Goal: Download file/media

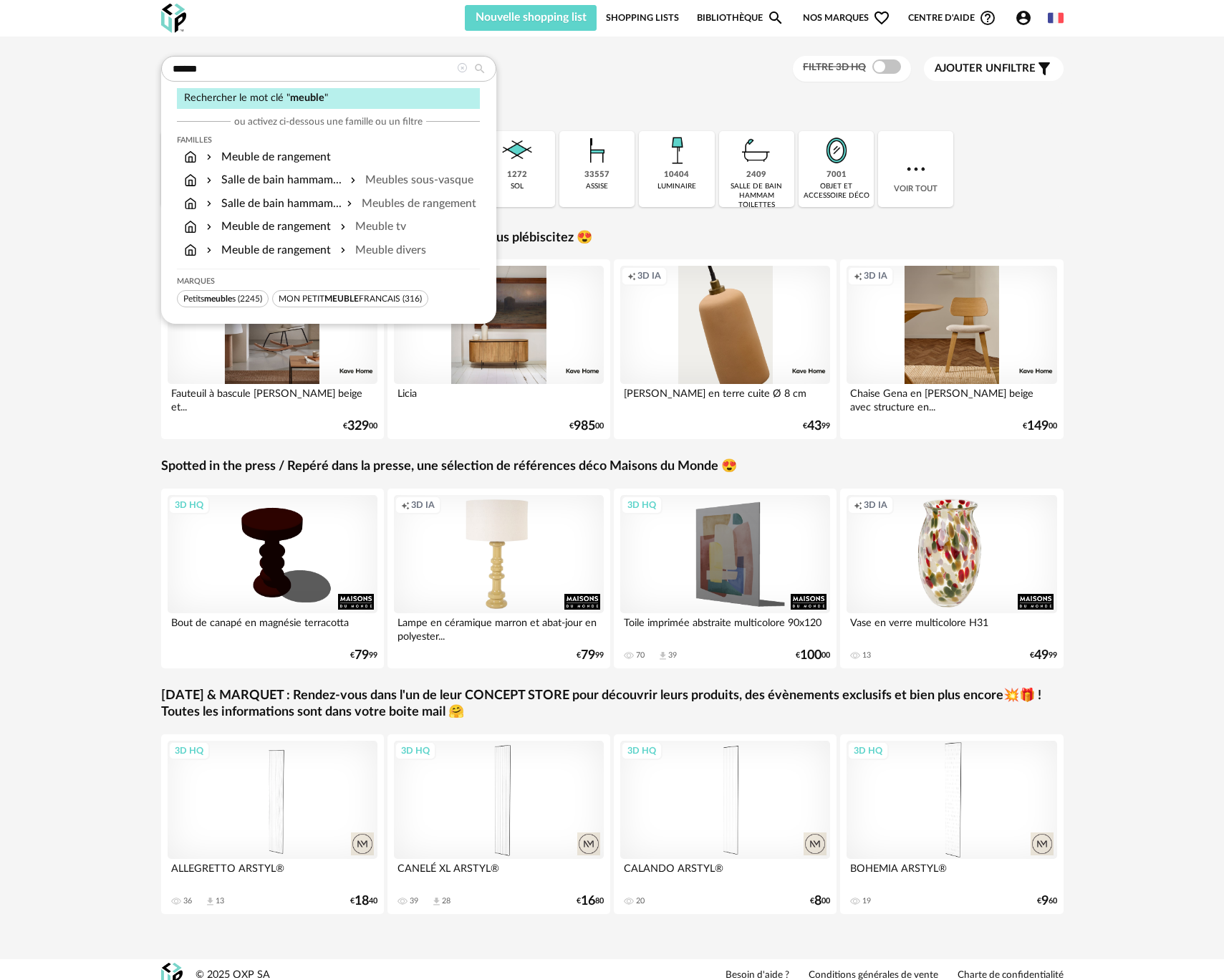
type input "******"
click at [517, 354] on div "Creation icon 3D IA" at bounding box center [499, 324] width 211 height 118
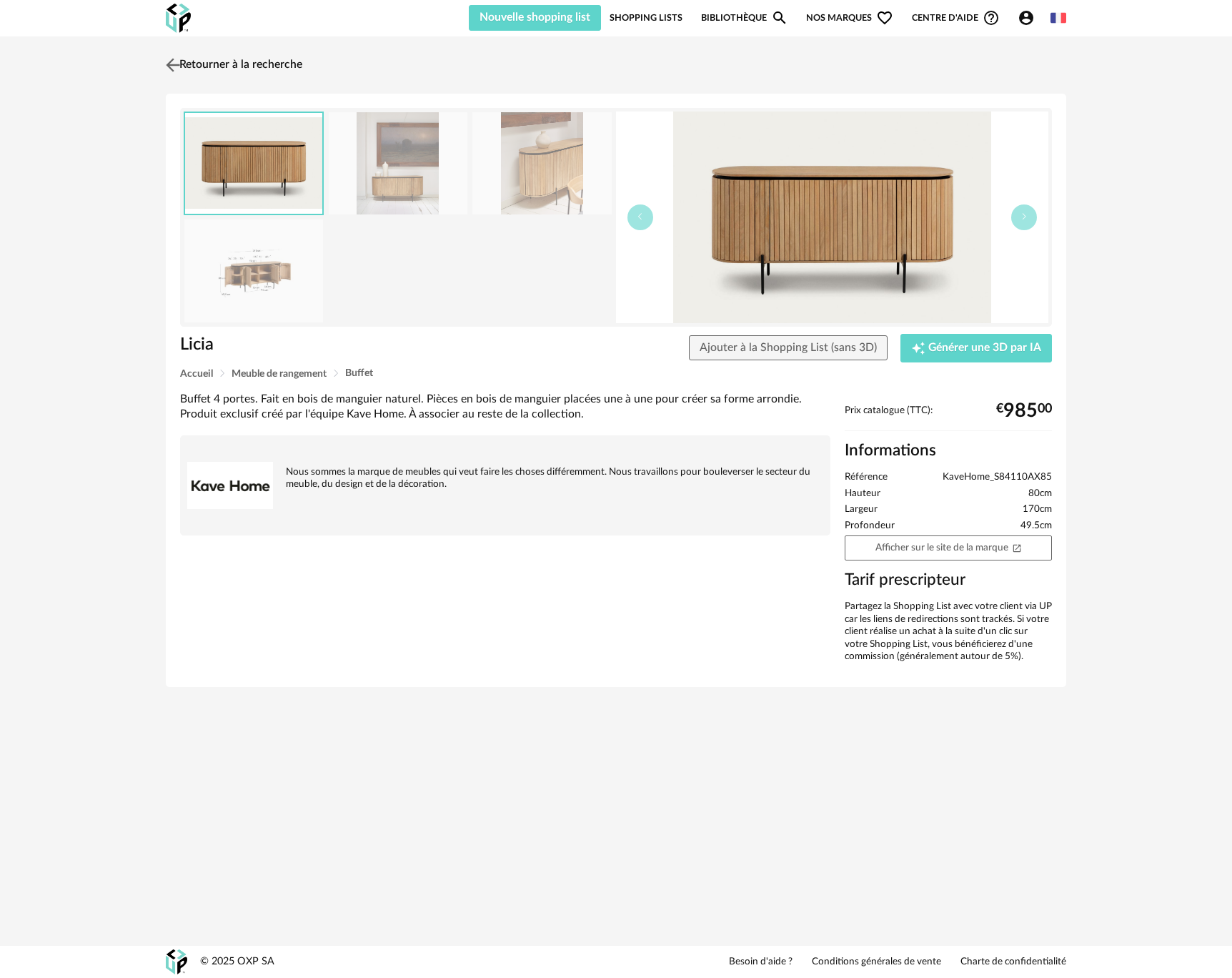
click at [178, 63] on img at bounding box center [173, 65] width 21 height 21
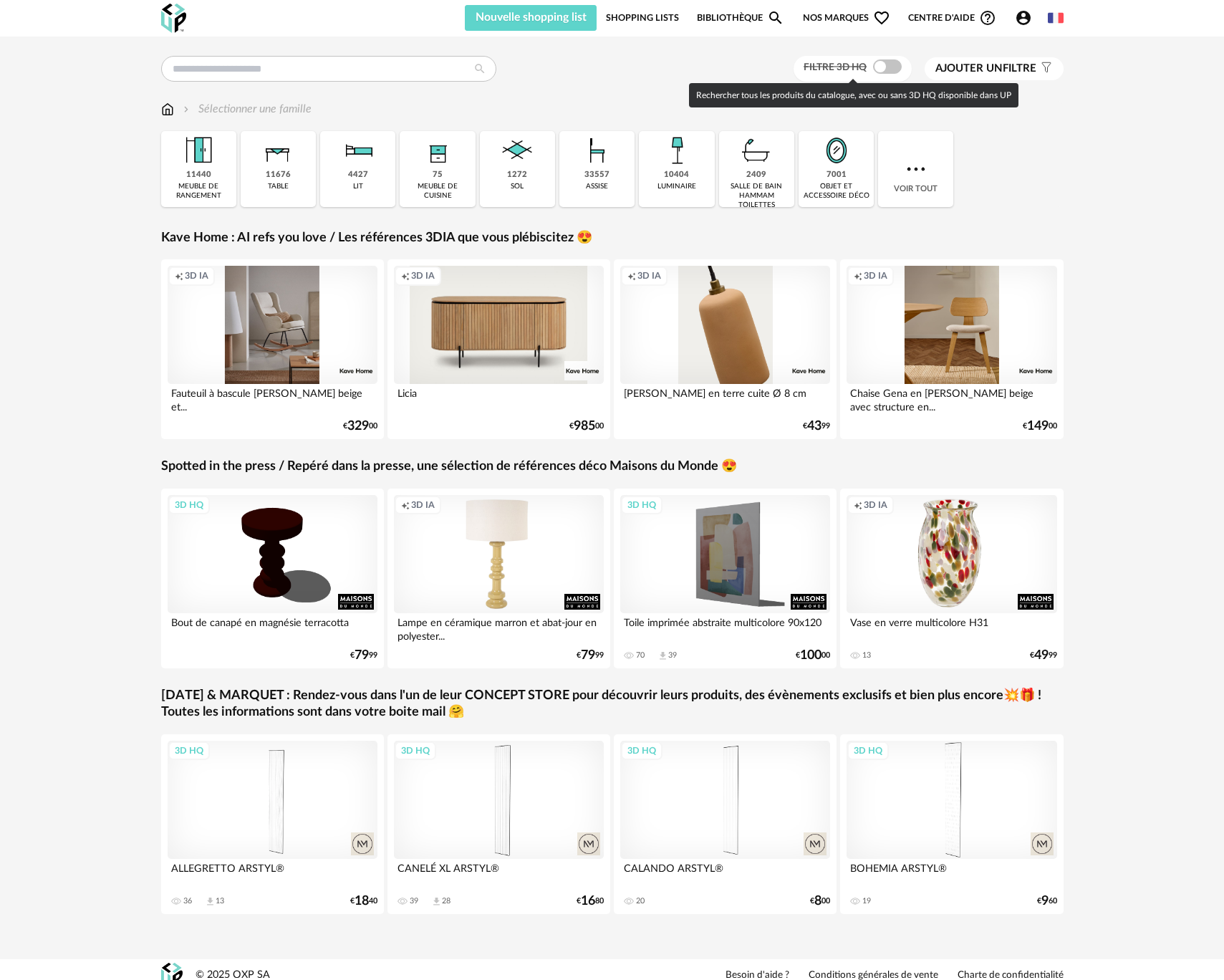
click at [888, 66] on span at bounding box center [887, 67] width 28 height 15
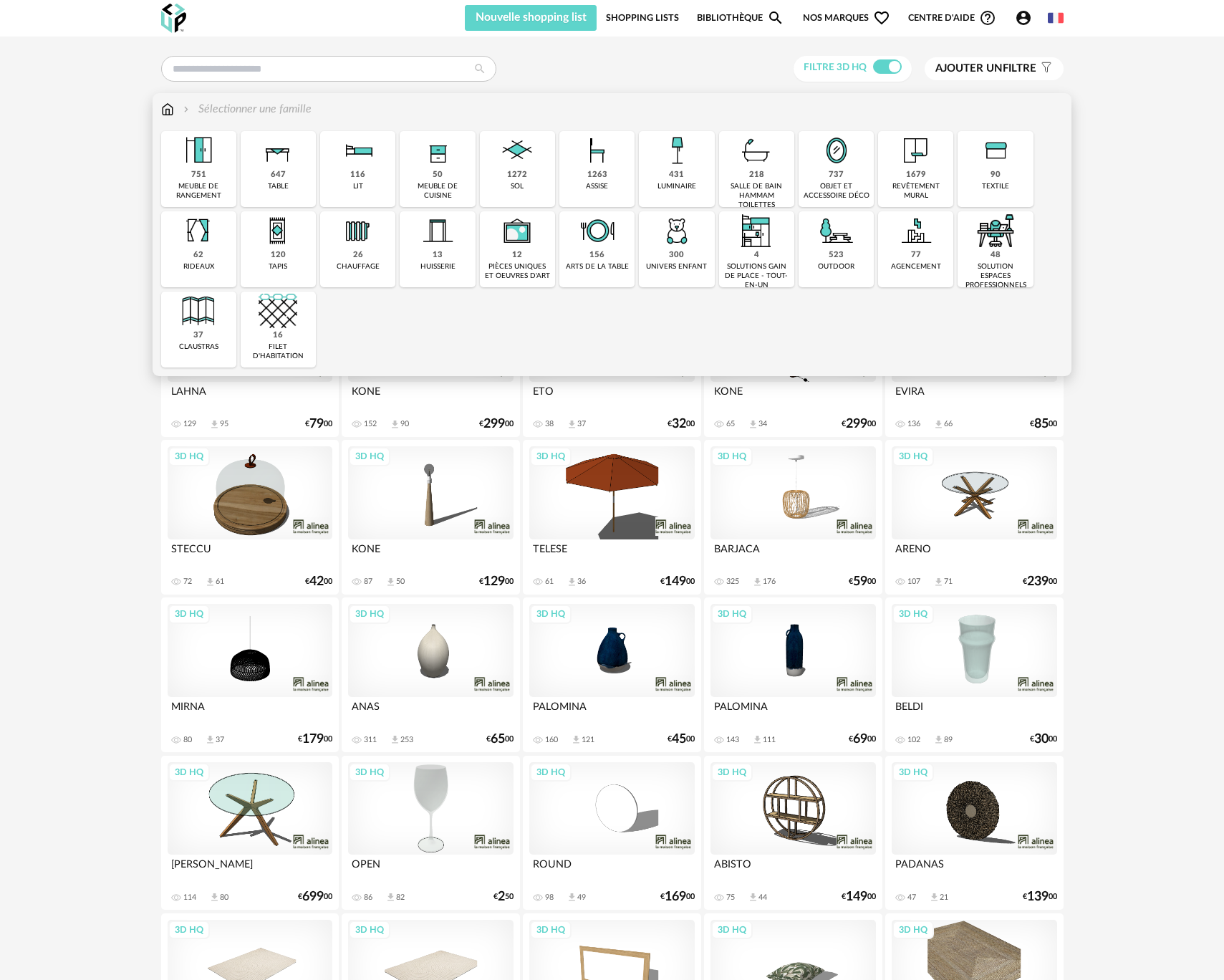
click at [211, 192] on div "meuble de rangement" at bounding box center [198, 191] width 67 height 18
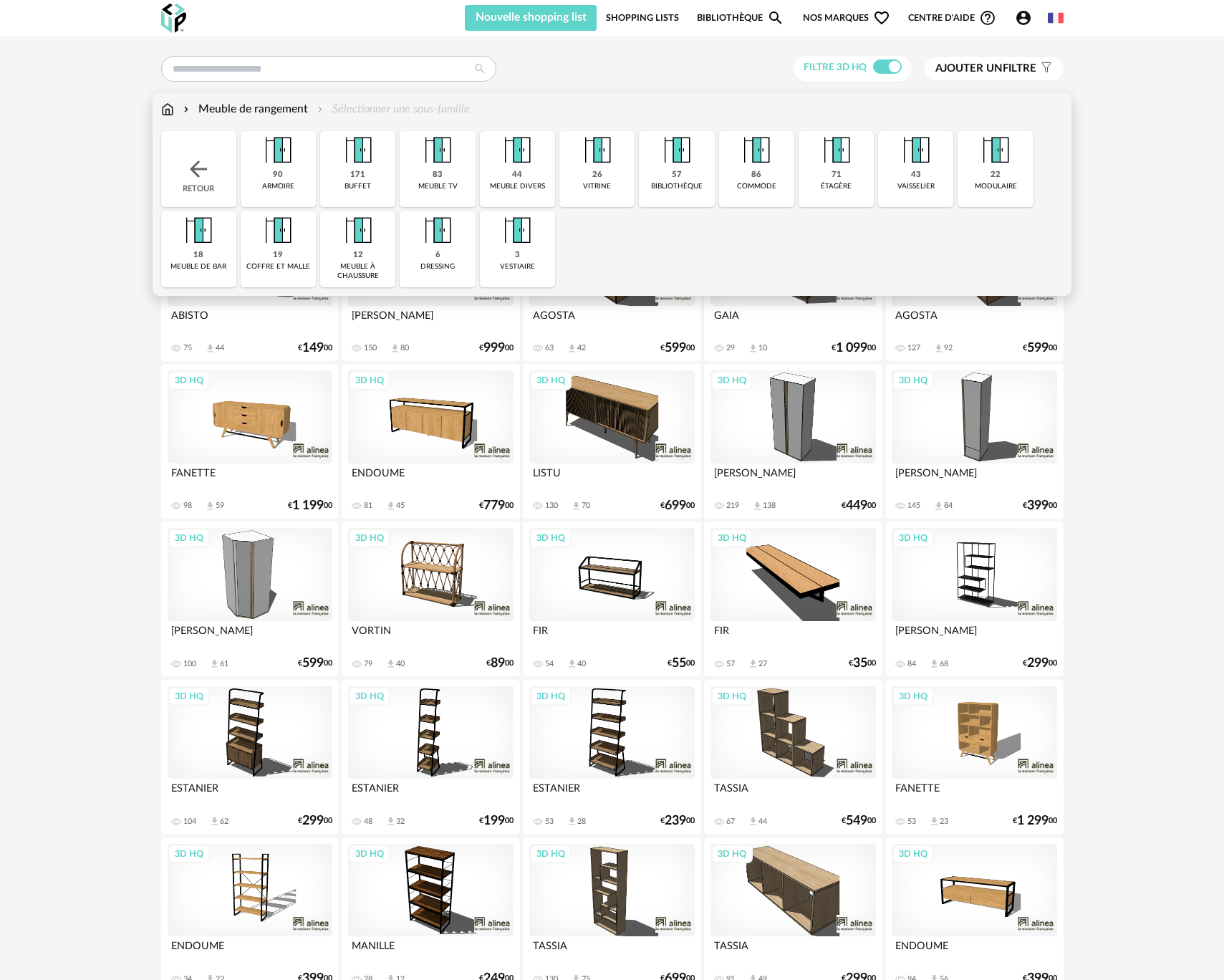
click at [368, 187] on div "buffet" at bounding box center [357, 186] width 26 height 9
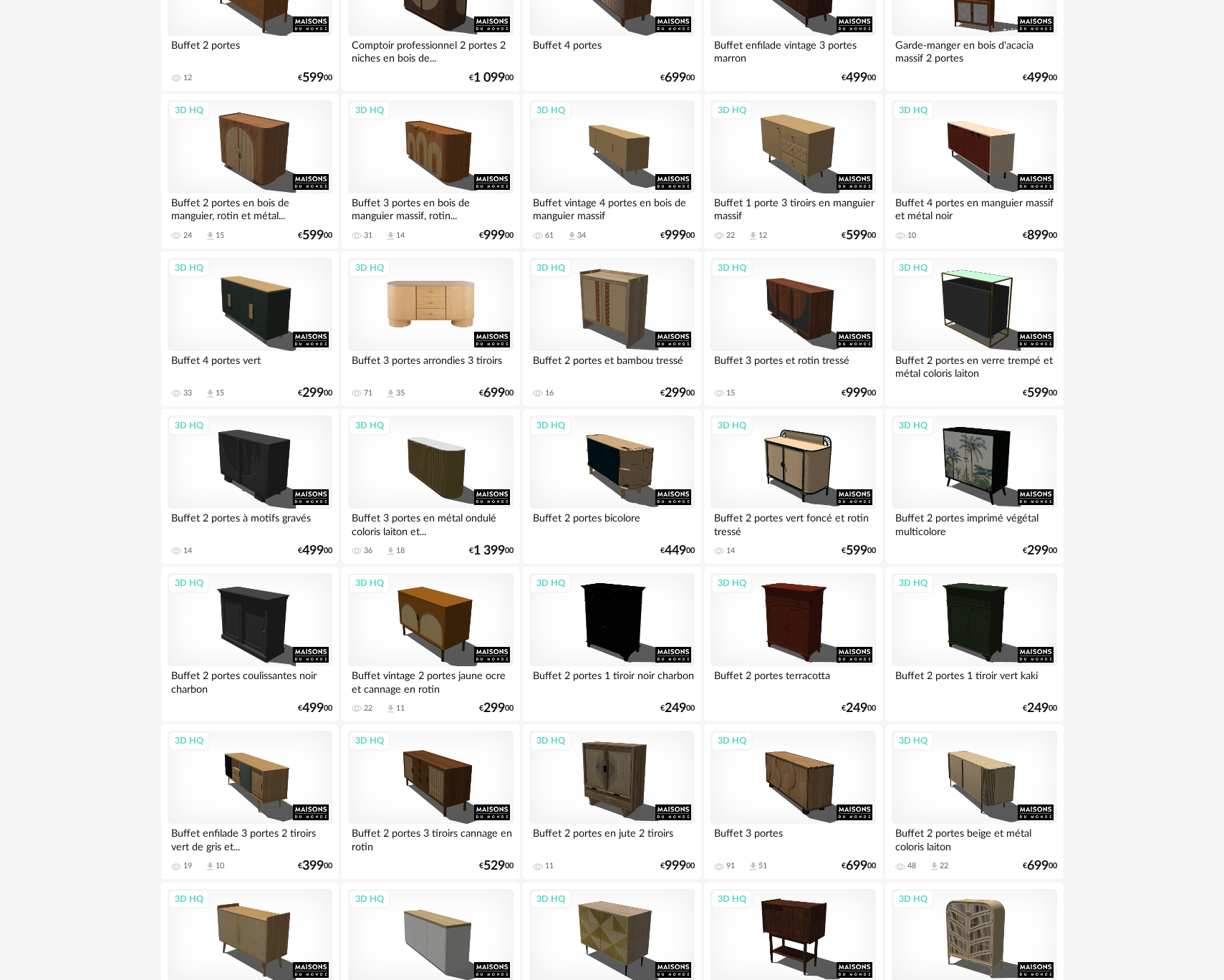
scroll to position [1535, 0]
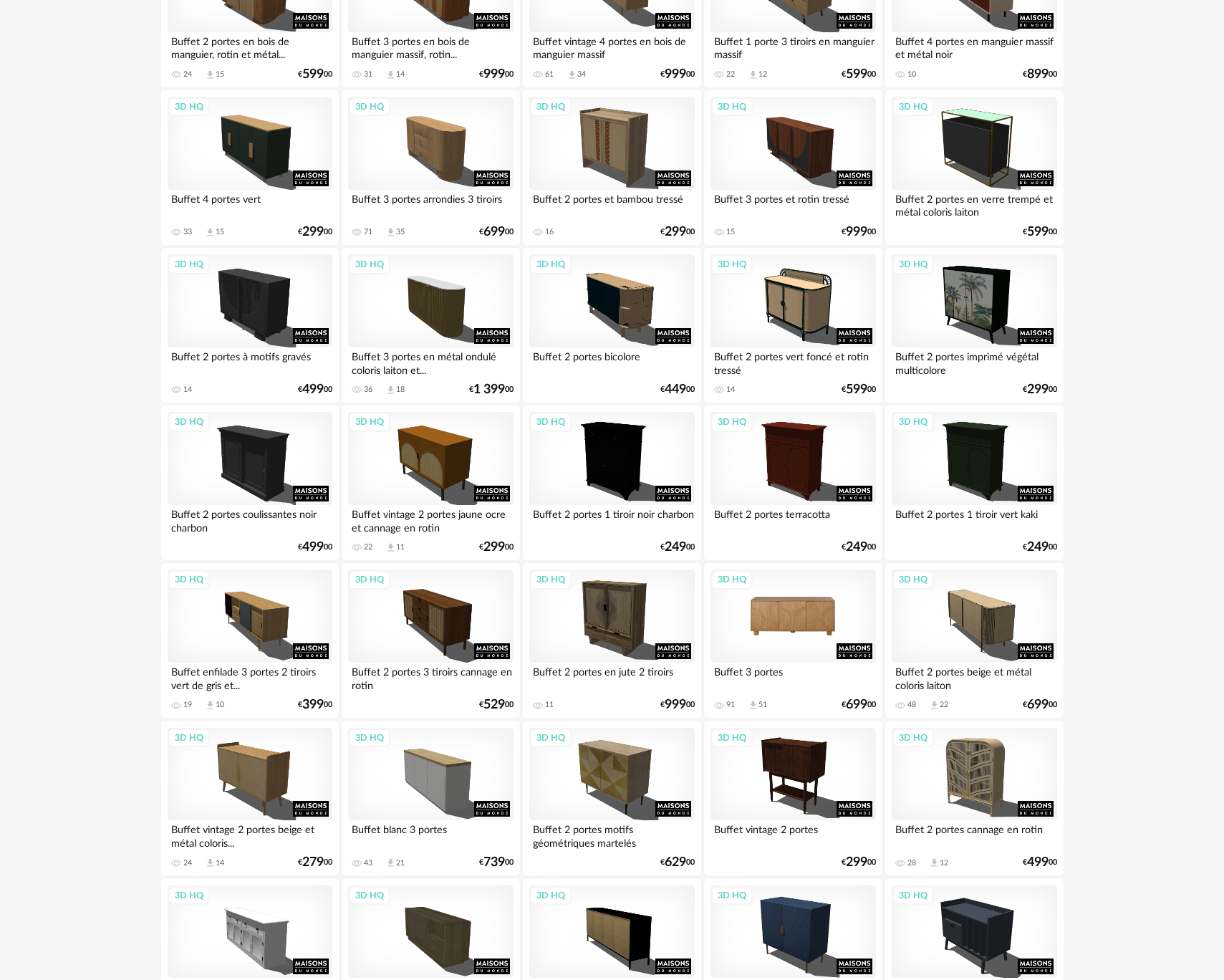
click at [788, 612] on div "3D HQ" at bounding box center [793, 616] width 164 height 93
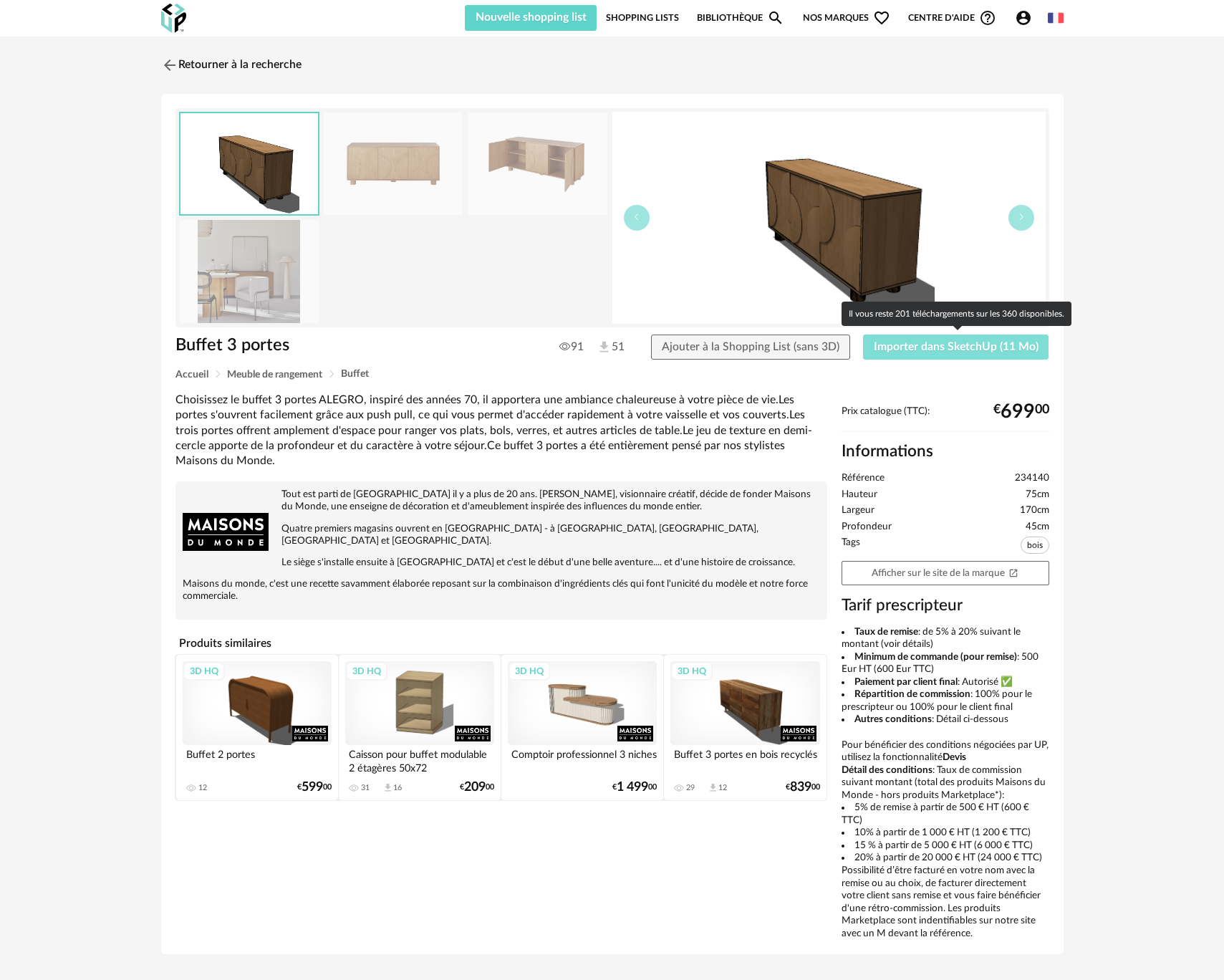
click at [902, 350] on span "Importer dans SketchUp (11 Mo)" at bounding box center [956, 346] width 164 height 12
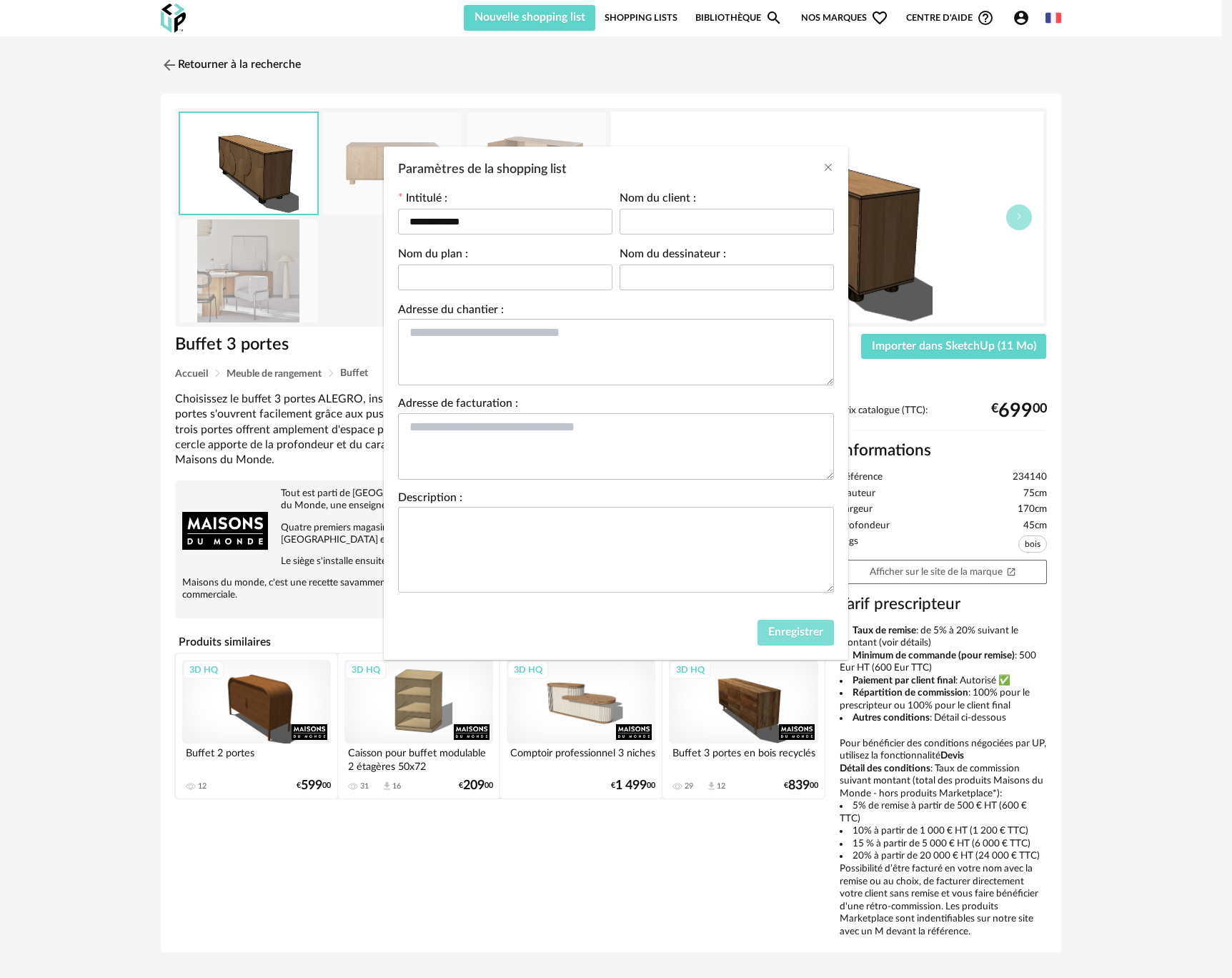
click at [786, 633] on span "Enregistrer" at bounding box center [796, 632] width 55 height 12
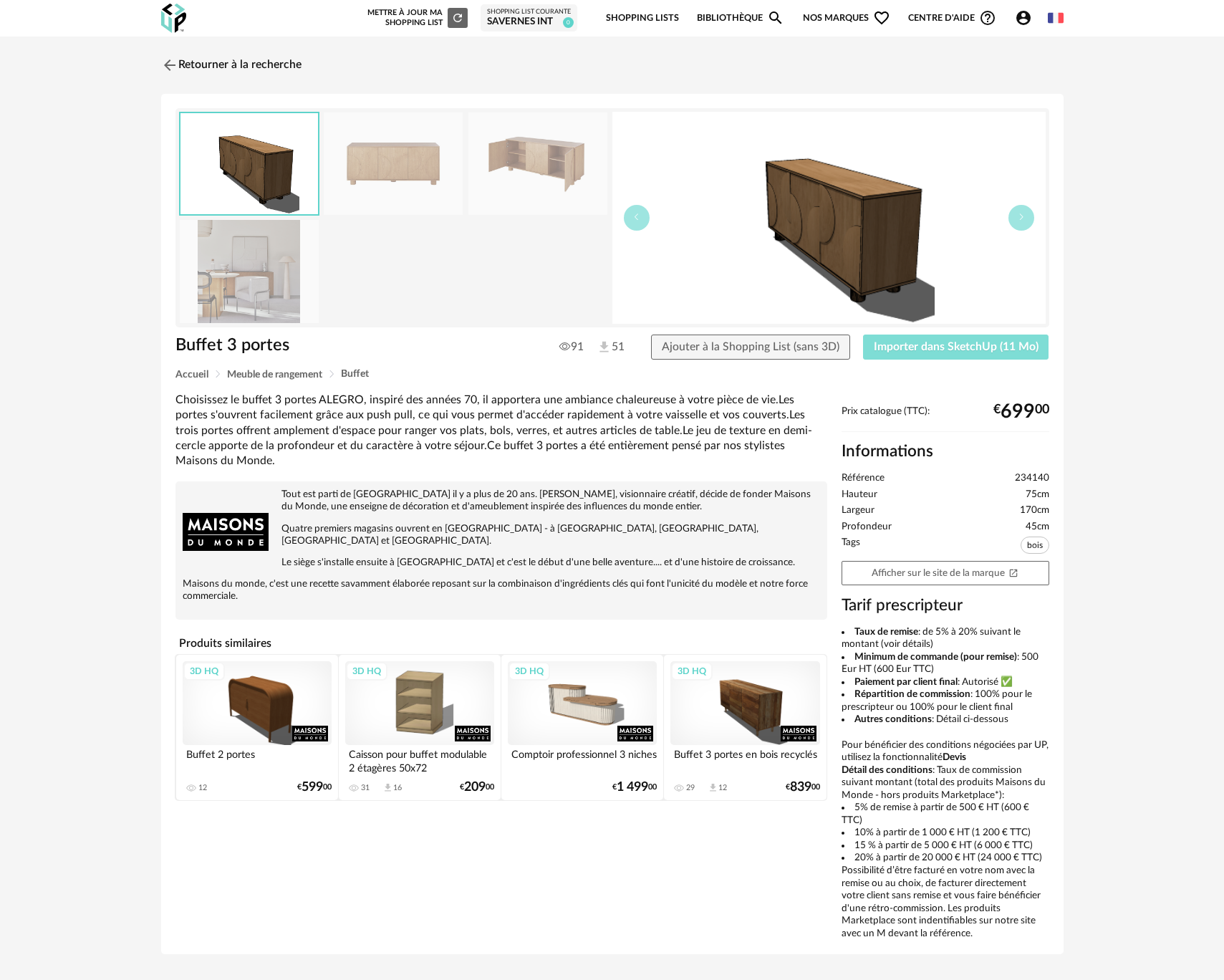
click at [888, 350] on span "Importer dans SketchUp (11 Mo)" at bounding box center [956, 346] width 164 height 12
